Goal: Transaction & Acquisition: Book appointment/travel/reservation

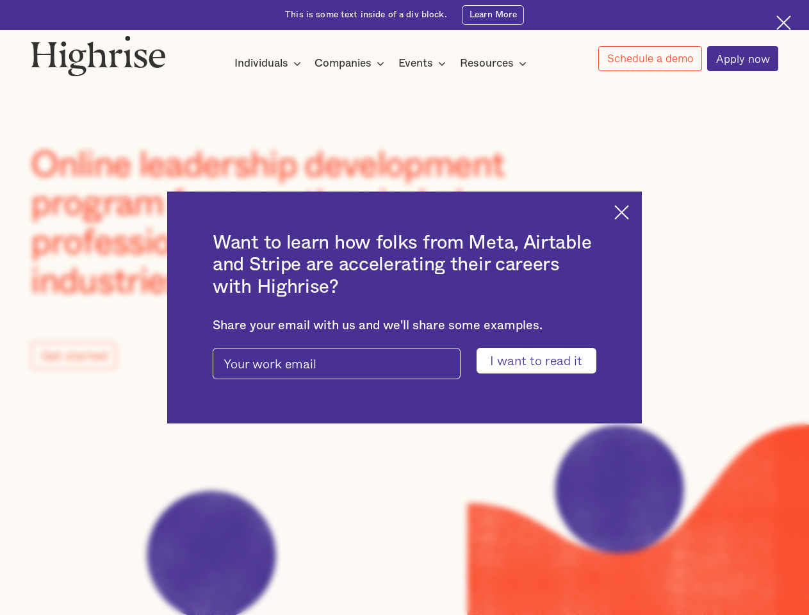
click at [545, 361] on input "I want to read it" at bounding box center [537, 360] width 120 height 25
click at [629, 210] on img at bounding box center [622, 212] width 15 height 15
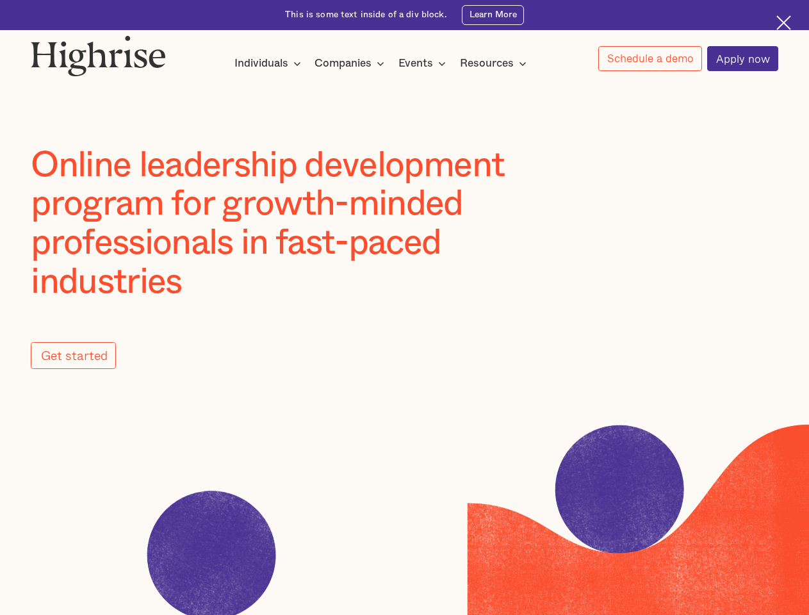
click at [99, 53] on img at bounding box center [98, 55] width 135 height 41
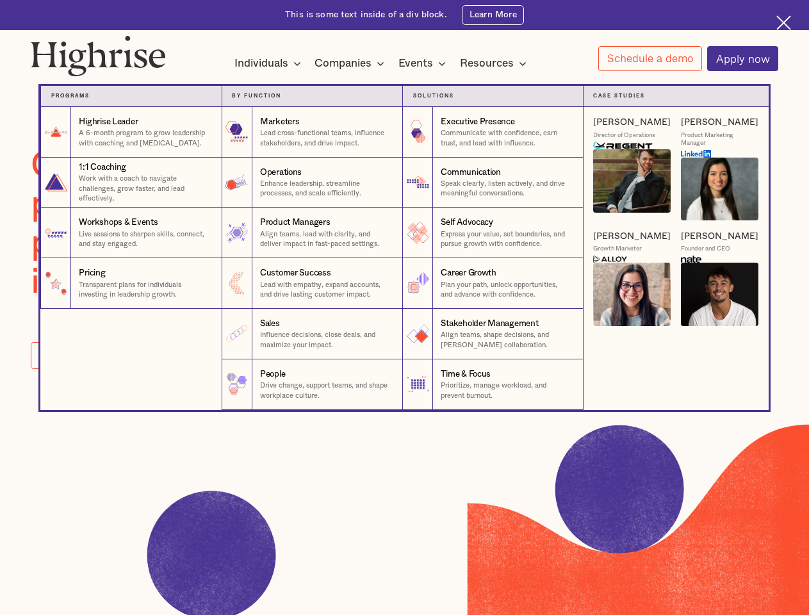
click at [268, 64] on div "Individuals" at bounding box center [262, 63] width 54 height 15
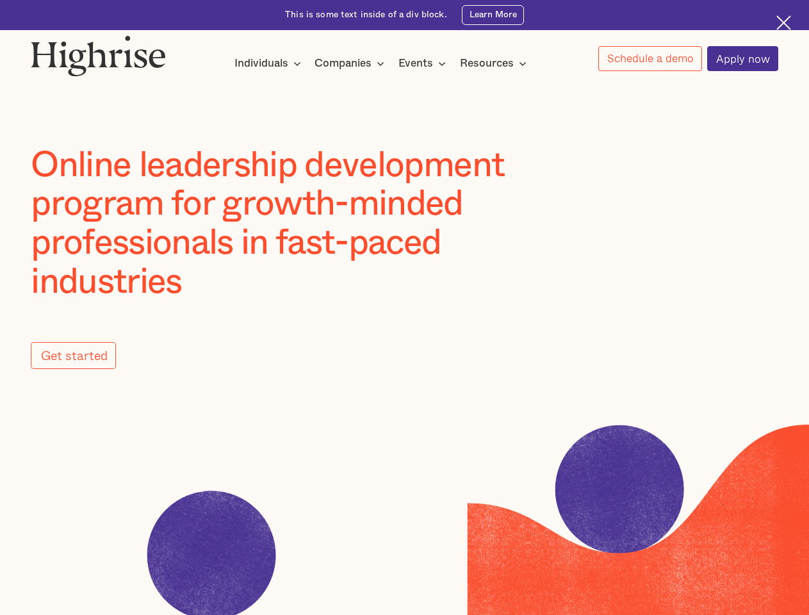
click at [352, 64] on div "Companies" at bounding box center [343, 63] width 57 height 15
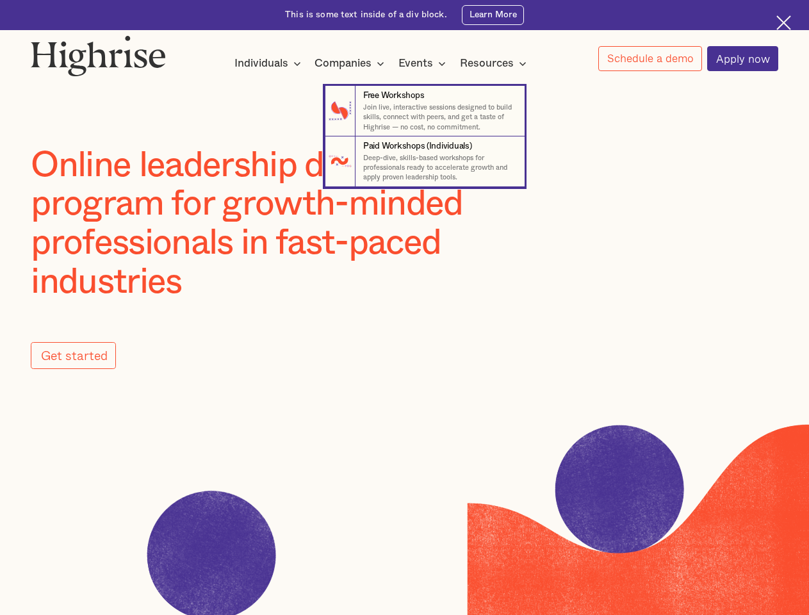
click at [426, 64] on div "Events" at bounding box center [416, 63] width 35 height 15
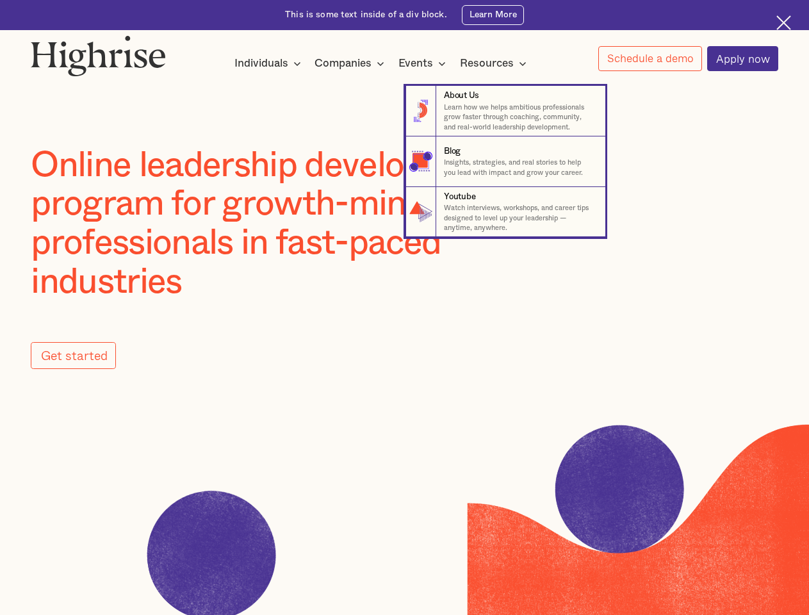
click at [497, 64] on div "Resources" at bounding box center [487, 63] width 54 height 15
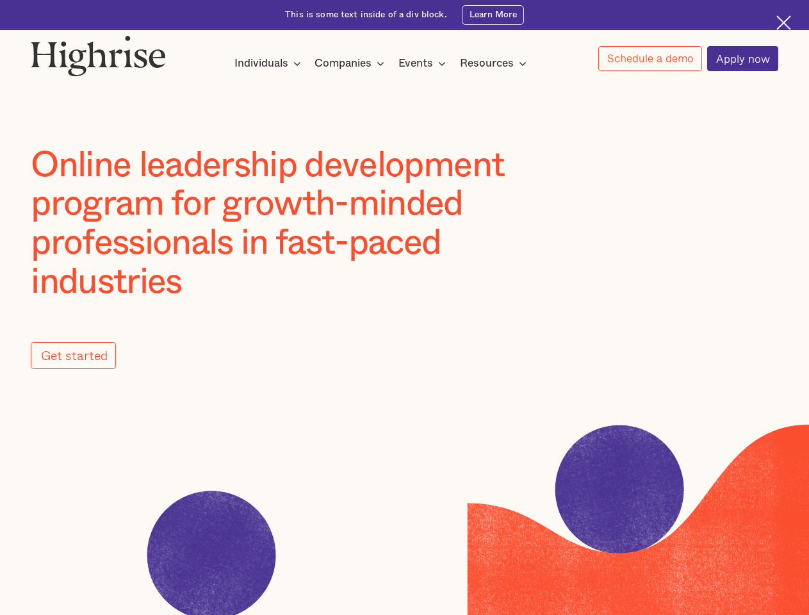
click at [650, 59] on link "Schedule a demo" at bounding box center [651, 58] width 104 height 25
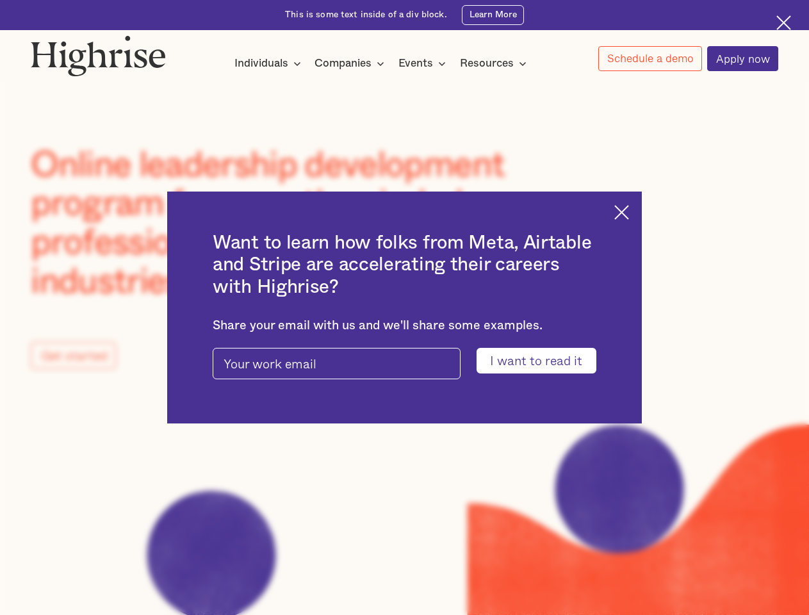
click at [545, 361] on input "I want to read it" at bounding box center [537, 360] width 120 height 25
click at [629, 210] on img at bounding box center [622, 212] width 15 height 15
click at [99, 53] on img at bounding box center [98, 55] width 135 height 41
click at [268, 64] on div "Individuals" at bounding box center [262, 63] width 54 height 15
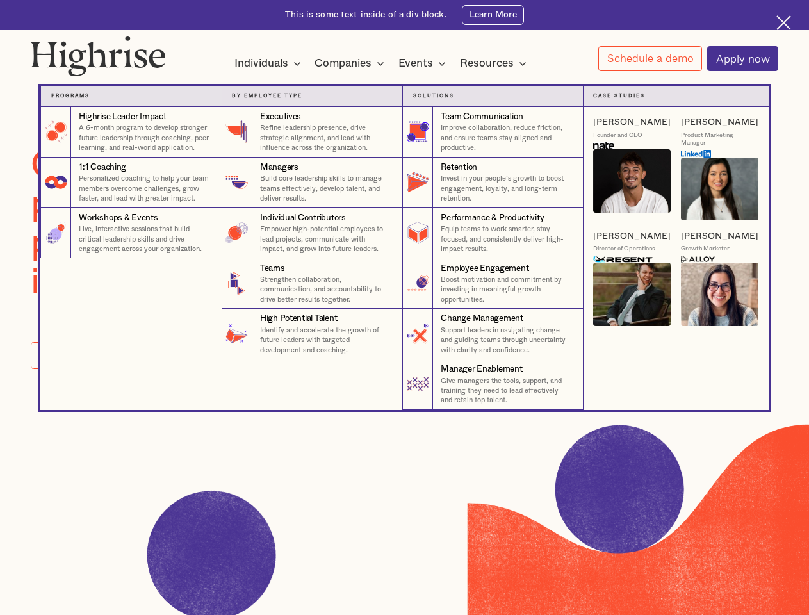
click at [352, 64] on div "Companies" at bounding box center [343, 63] width 57 height 15
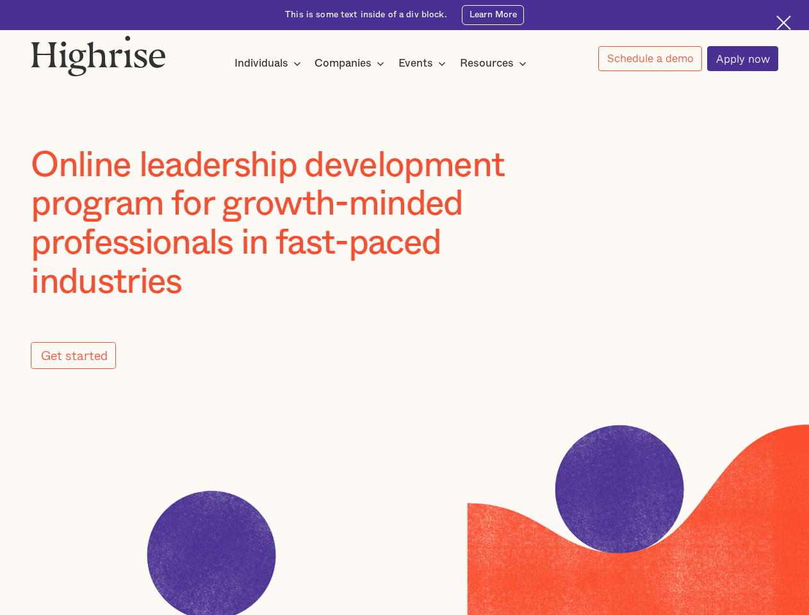
click at [426, 64] on div "Events" at bounding box center [416, 63] width 35 height 15
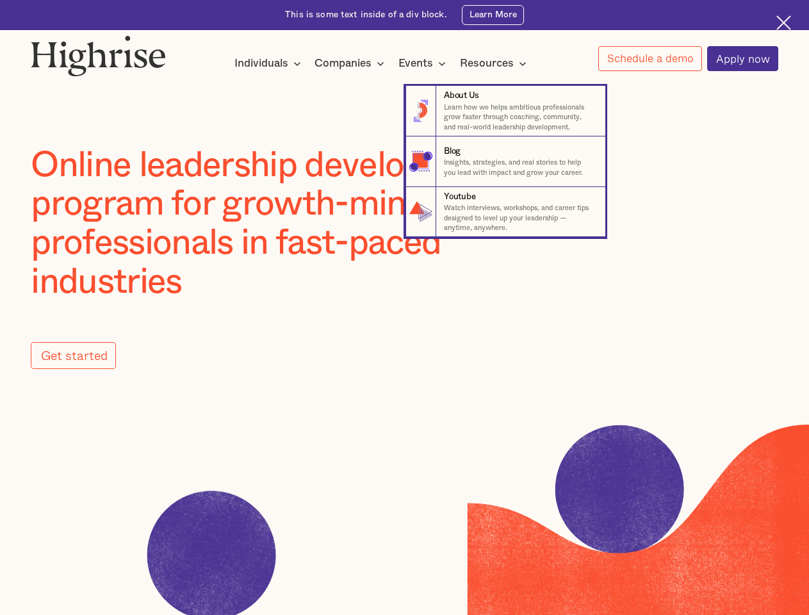
click at [497, 64] on div "Resources" at bounding box center [487, 63] width 54 height 15
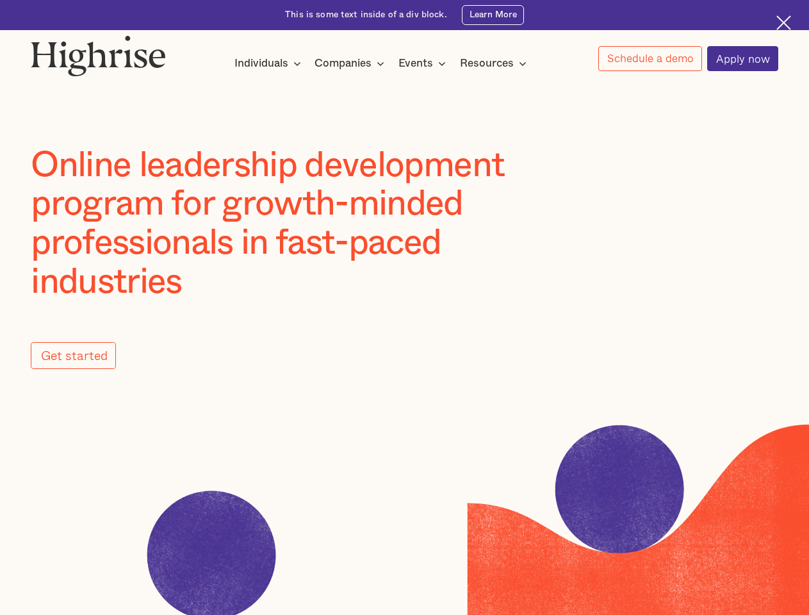
click at [650, 59] on link "Schedule a demo" at bounding box center [651, 58] width 104 height 25
